Goal: Check status: Check status

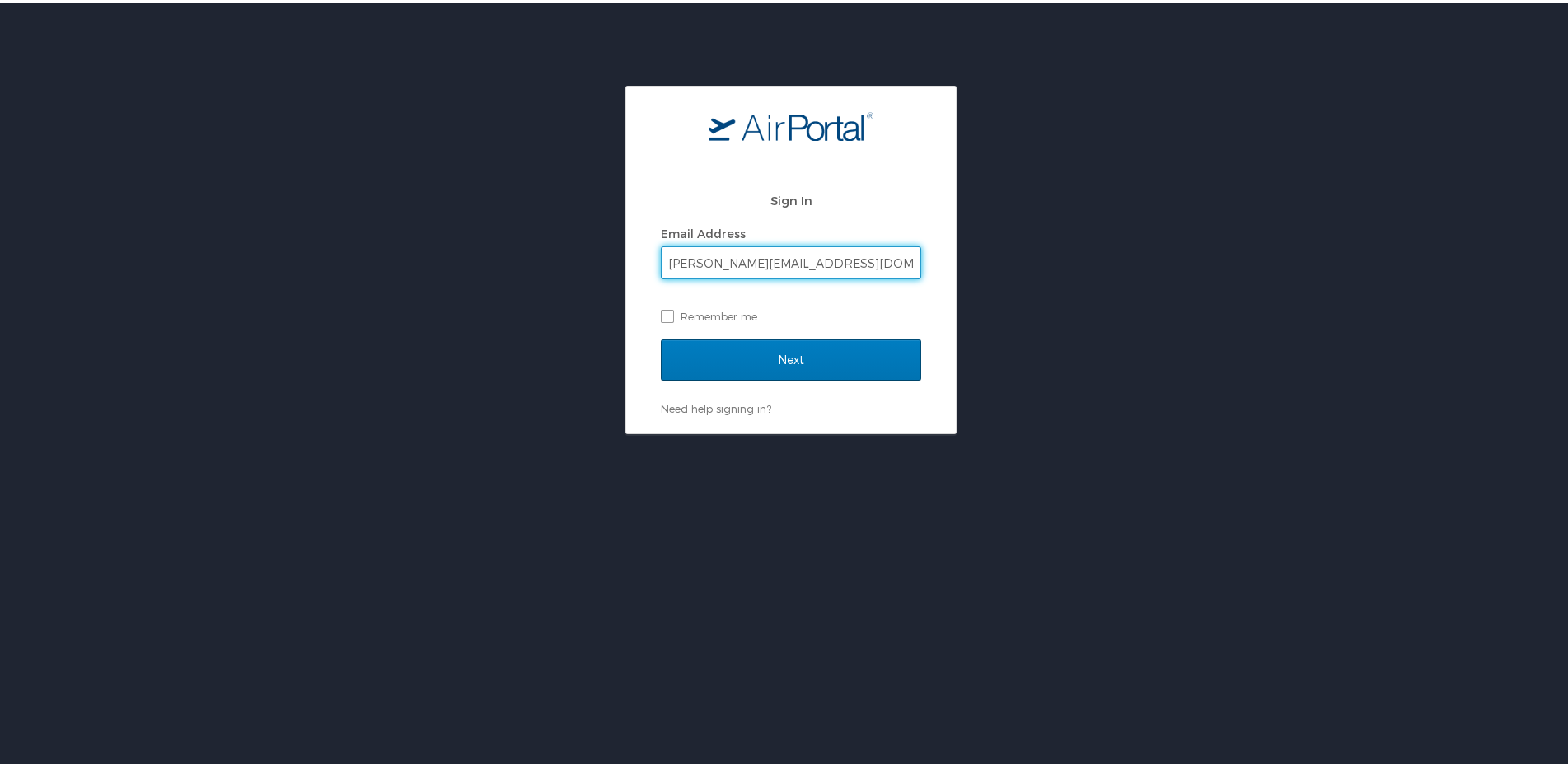
type input "[PERSON_NAME][EMAIL_ADDRESS][DOMAIN_NAME]"
click at [660, 336] on input "Next" at bounding box center [790, 357] width 260 height 42
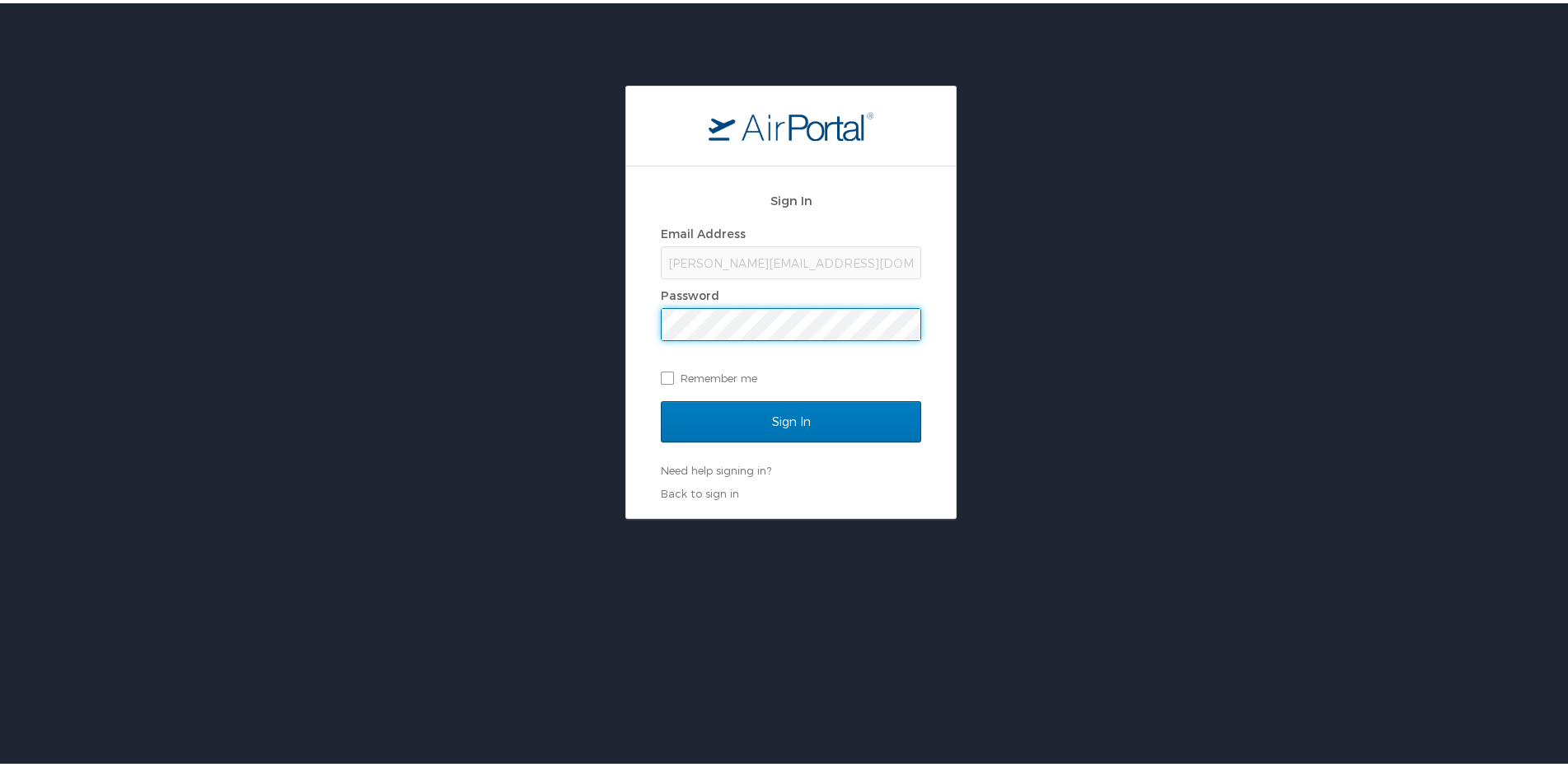
click at [660, 397] on input "Sign In" at bounding box center [790, 418] width 260 height 42
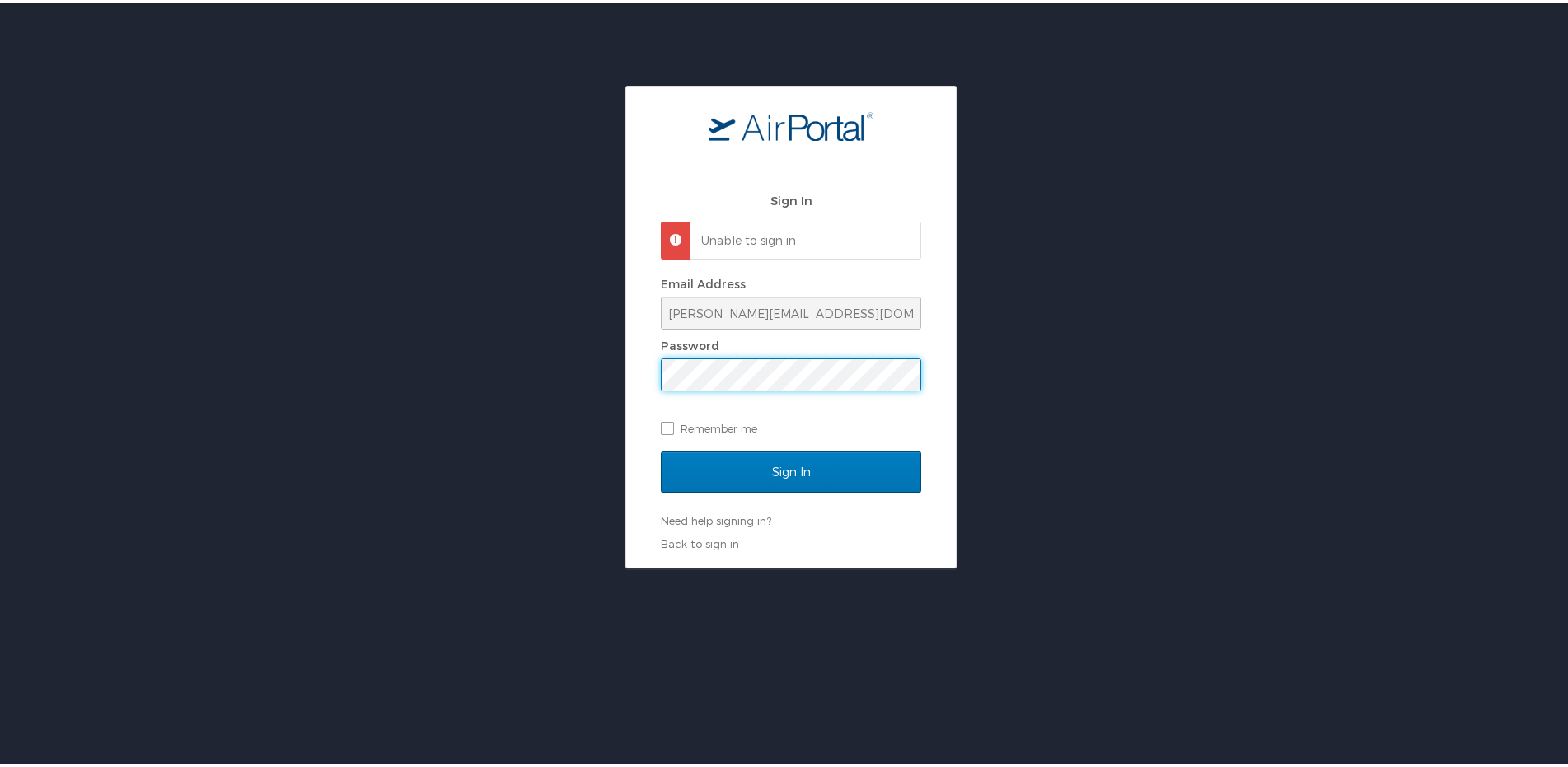
click at [660, 448] on input "Sign In" at bounding box center [790, 469] width 260 height 42
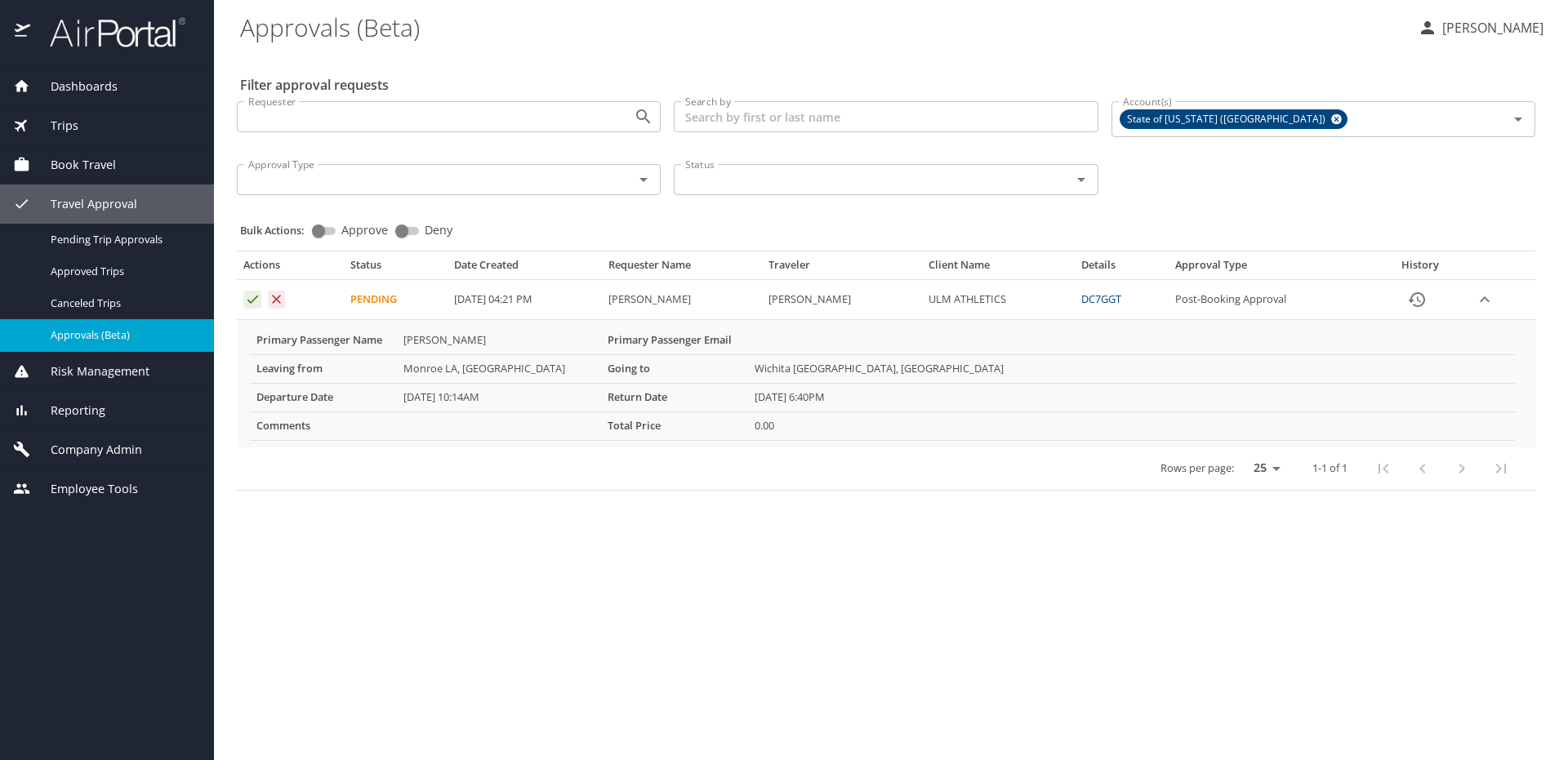
click at [253, 301] on icon "Approval table" at bounding box center [252, 300] width 11 height 8
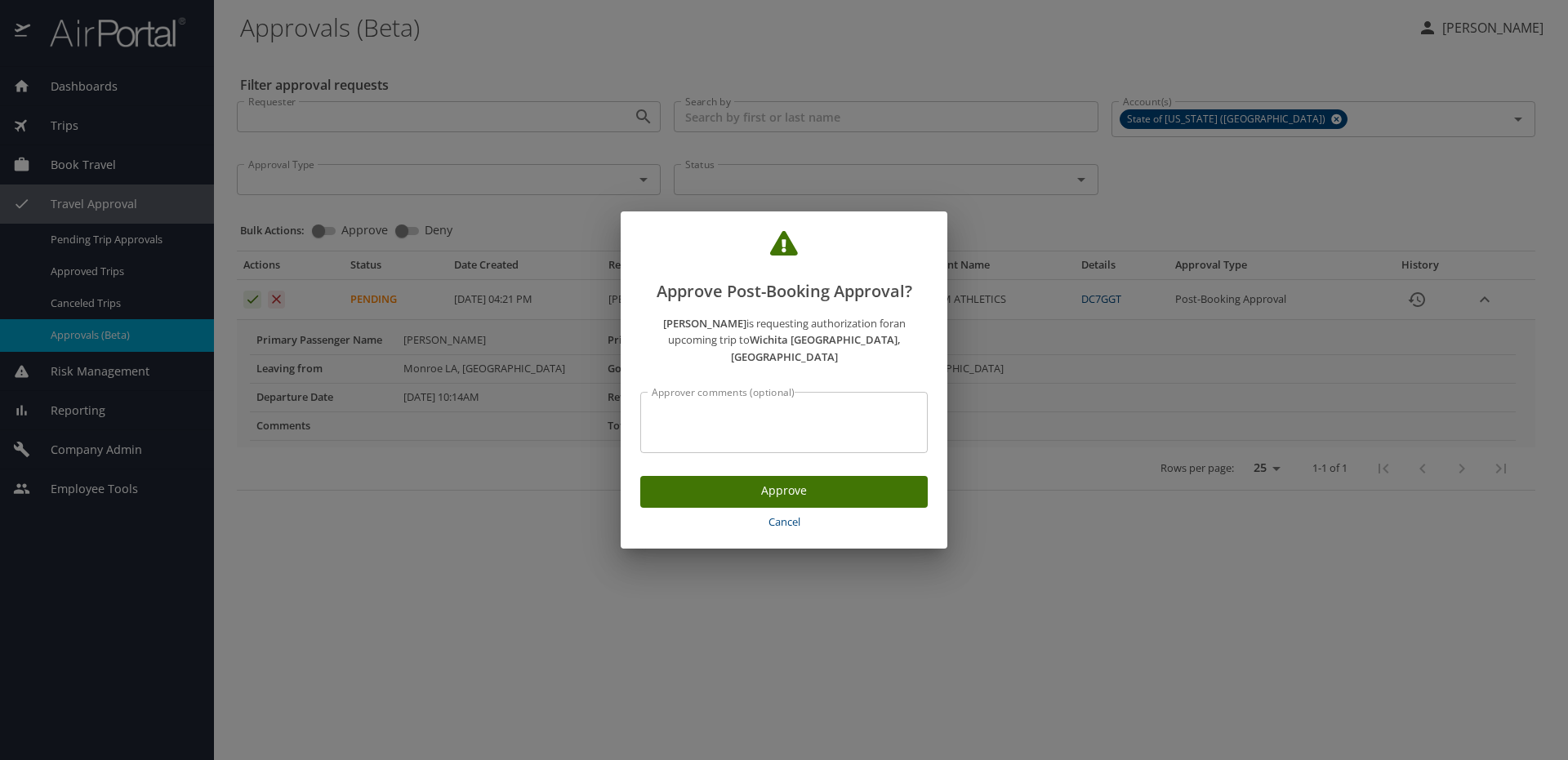
click at [814, 481] on span "Approve" at bounding box center [784, 491] width 262 height 21
